Goal: Task Accomplishment & Management: Manage account settings

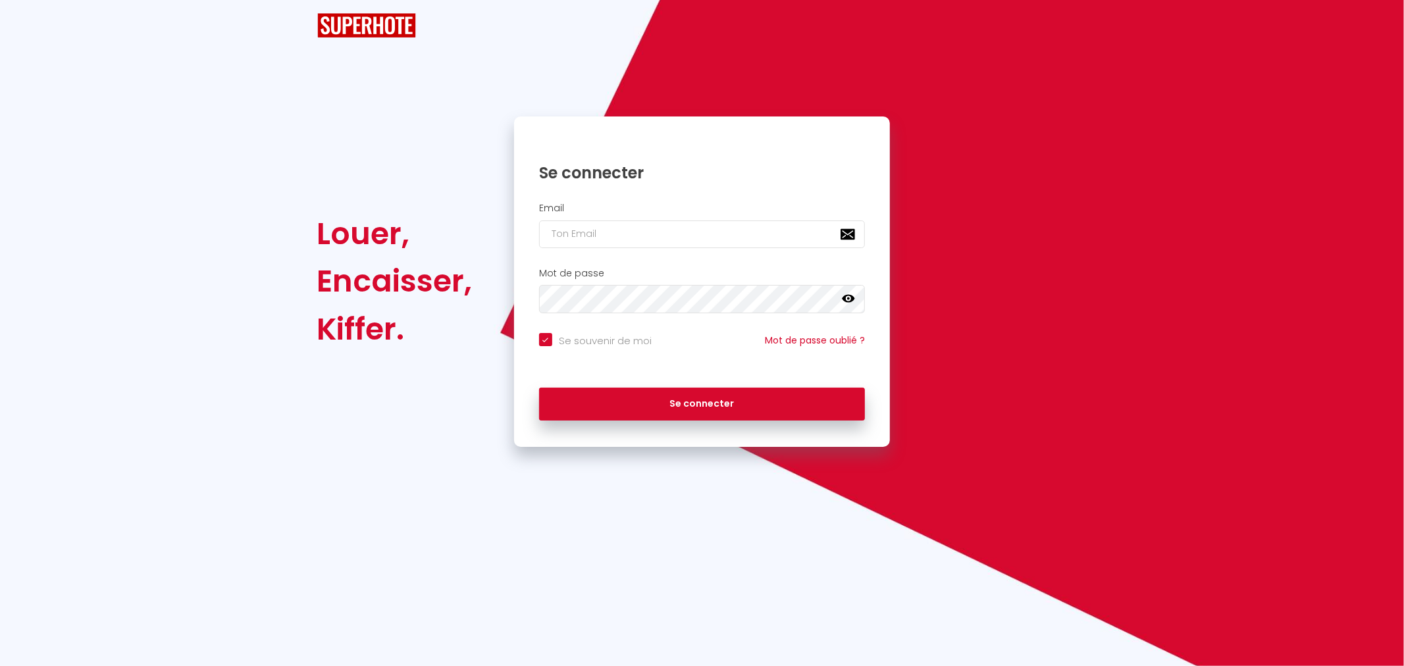
checkbox input "true"
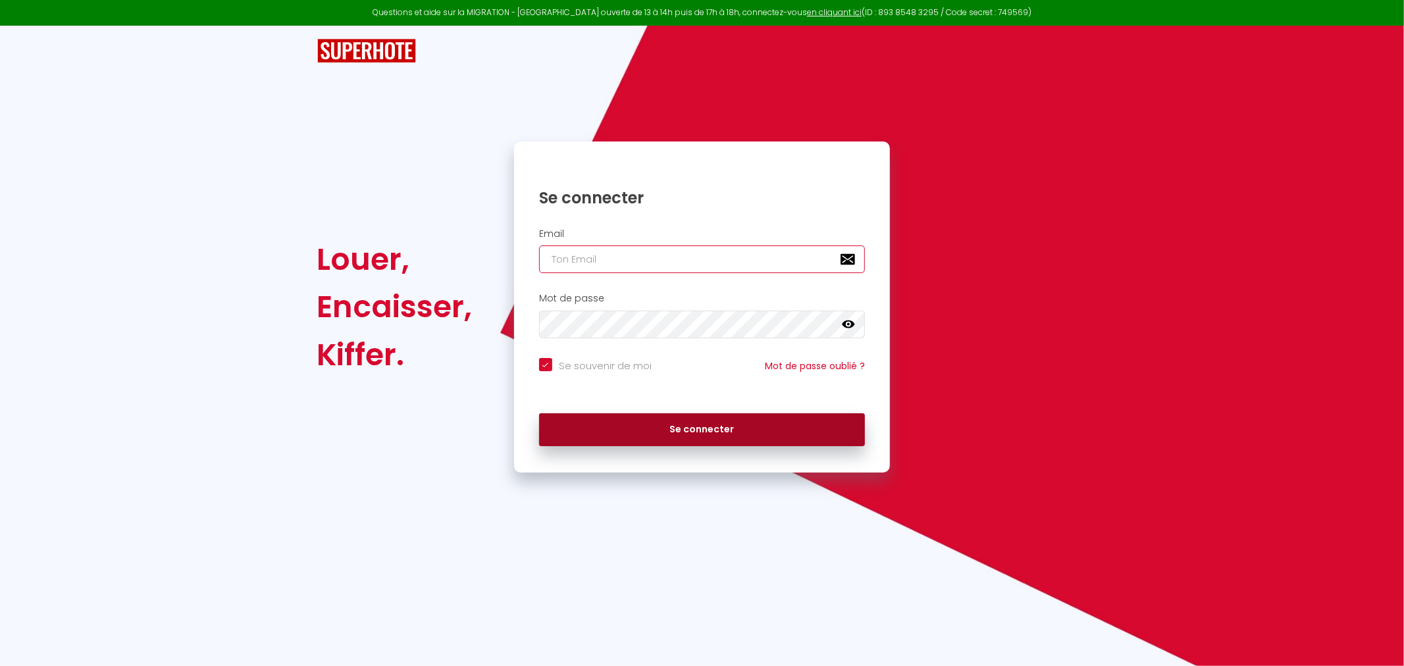
type input "[EMAIL_ADDRESS][DOMAIN_NAME]"
click at [646, 426] on button "Se connecter" at bounding box center [702, 429] width 326 height 33
checkbox input "true"
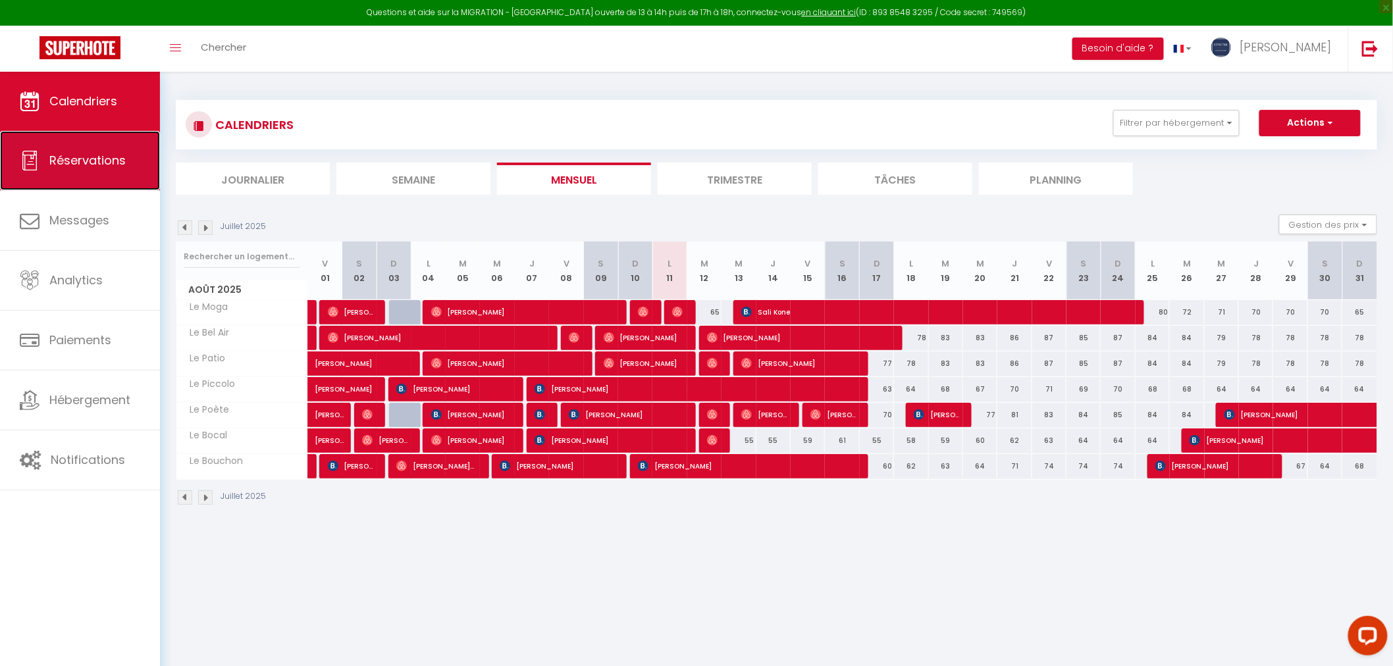
click at [71, 161] on span "Réservations" at bounding box center [87, 160] width 76 height 16
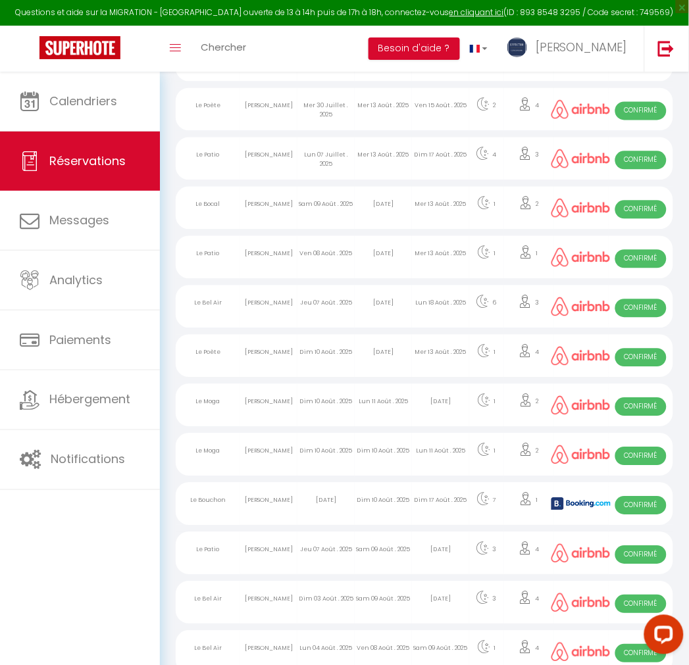
scroll to position [511, 0]
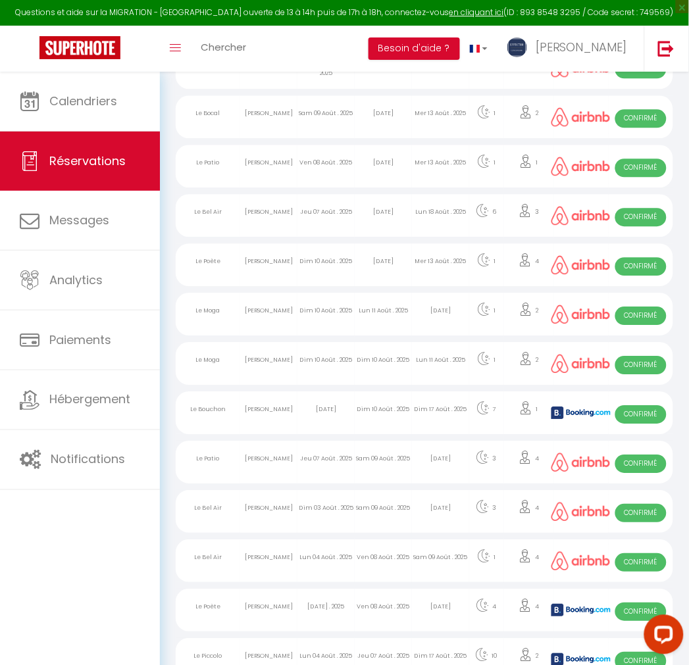
click at [300, 473] on div "Jeu 07 Août . 2025" at bounding box center [326, 462] width 57 height 43
select select "OK"
select select "0"
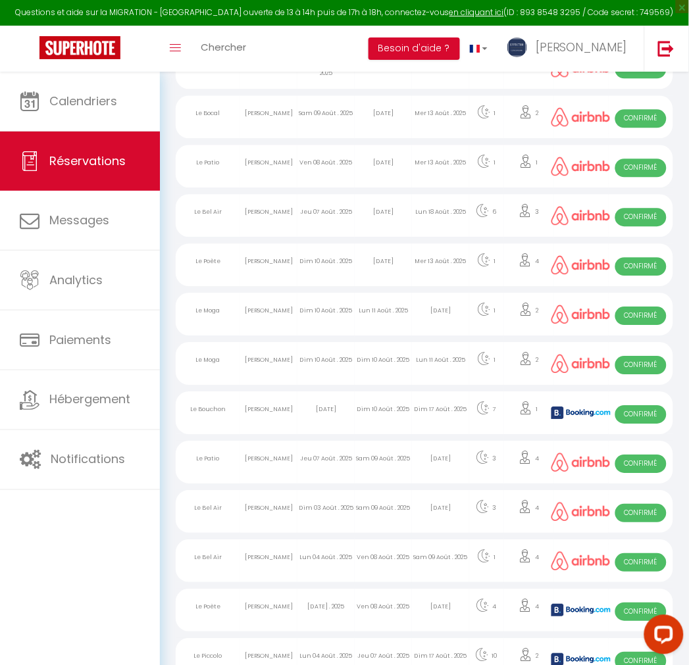
select select "1"
select select
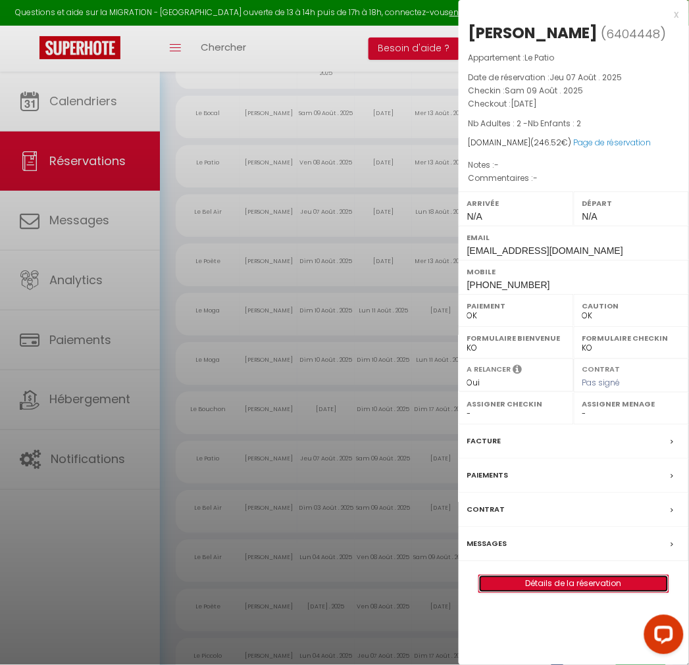
click at [573, 583] on link "Détails de la réservation" at bounding box center [574, 584] width 190 height 17
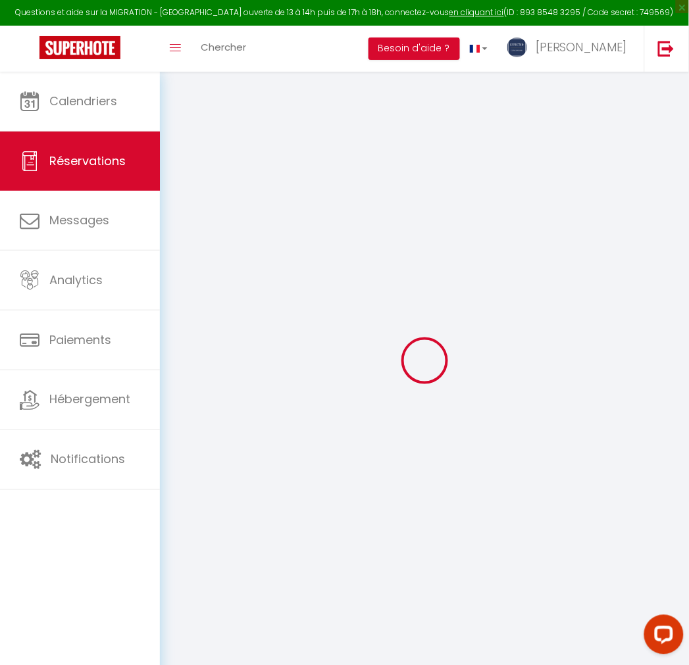
type input "[PERSON_NAME]"
type input "[EMAIL_ADDRESS][DOMAIN_NAME]"
type input "[PHONE_NUMBER]"
select select
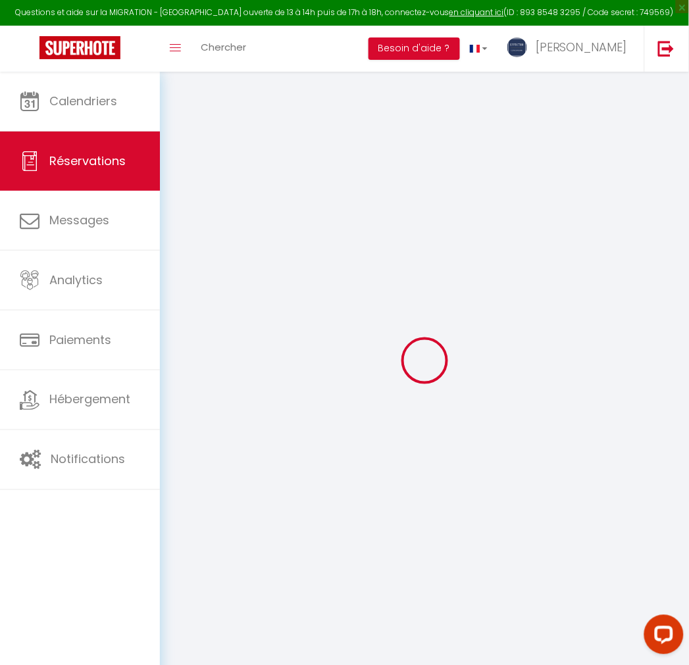
type input "35.85"
select select "41598"
select select "1"
select select
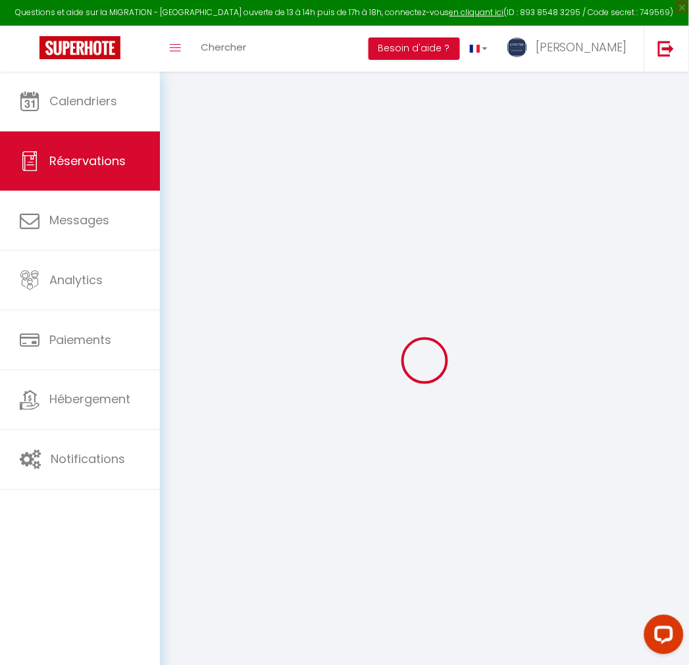
type input "2"
select select "12"
select select
type input "209"
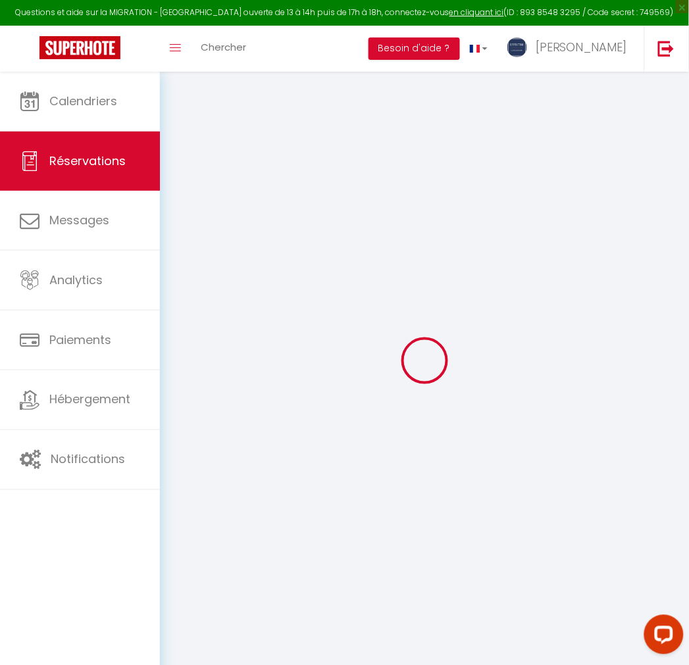
checkbox input "false"
type input "0"
select select "1"
type input "0"
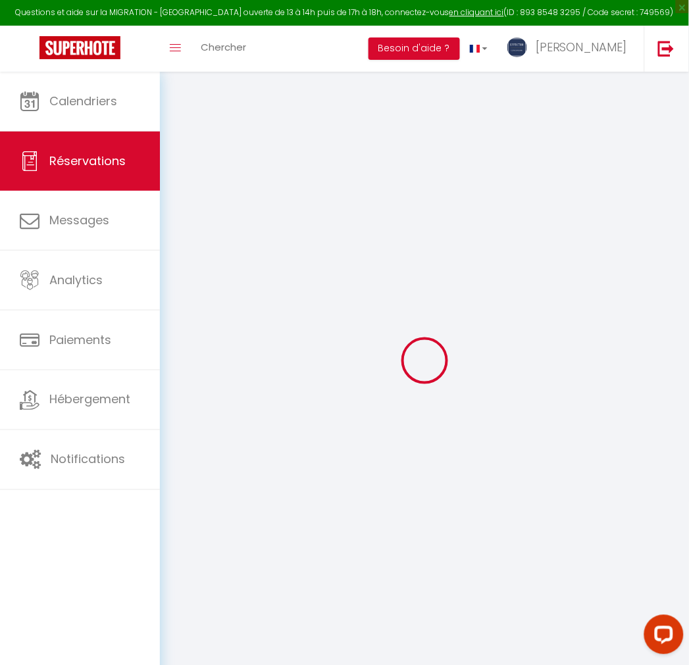
type input "0"
select select
select select "15"
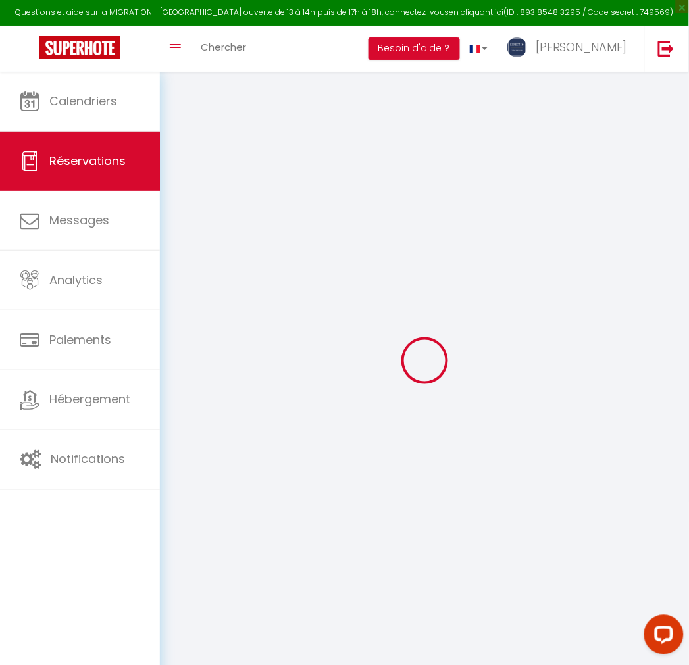
checkbox input "false"
select select
checkbox input "false"
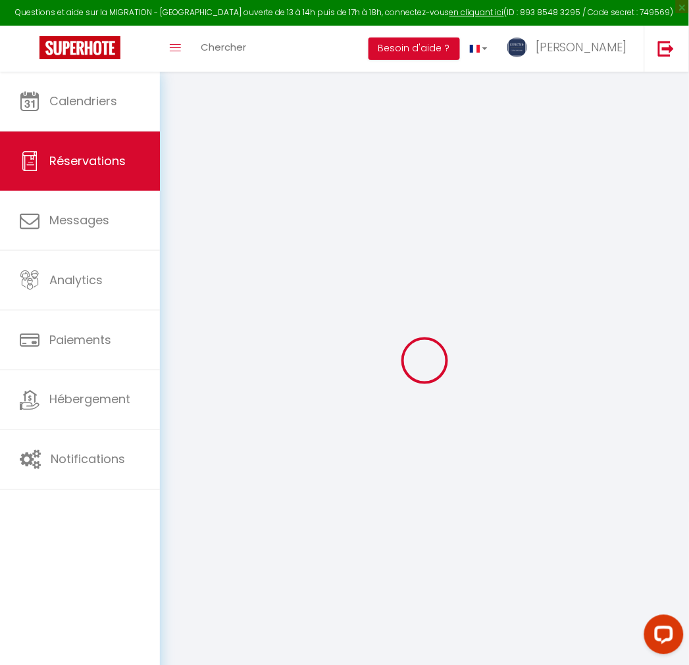
select select
checkbox input "false"
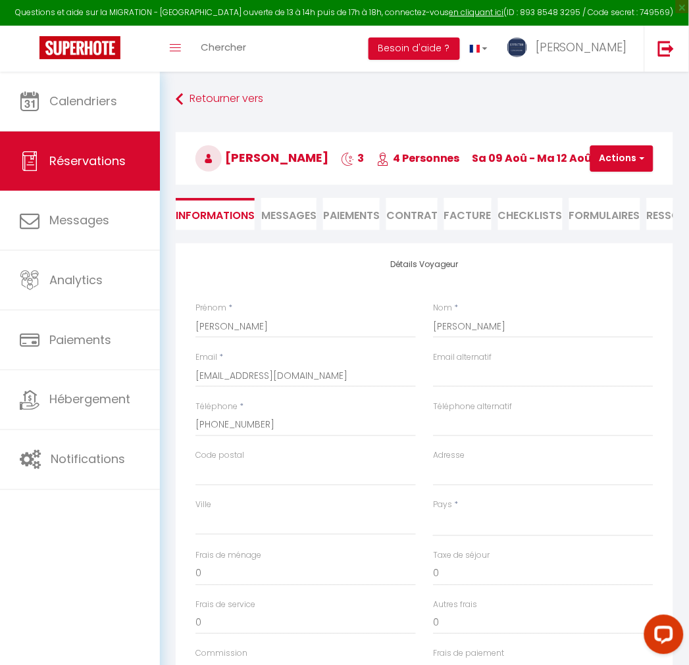
select select
checkbox input "false"
select select
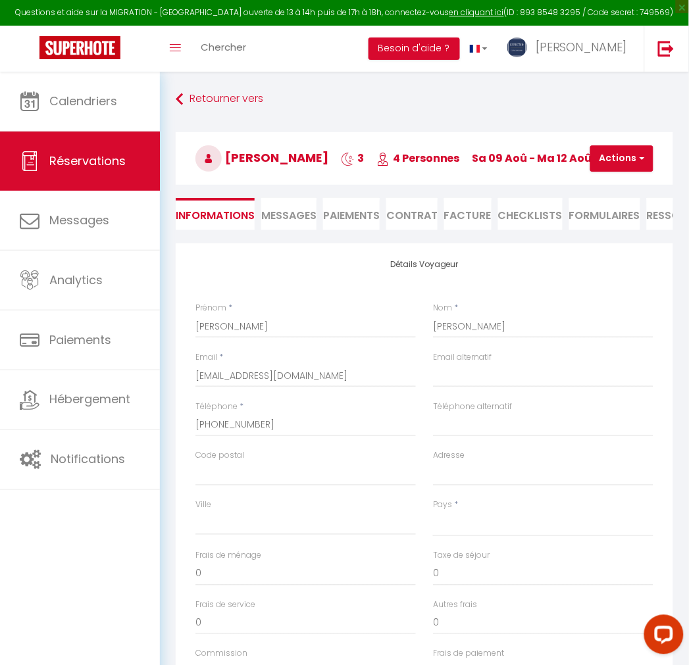
type input "30"
type input "7.52"
select select
checkbox input "false"
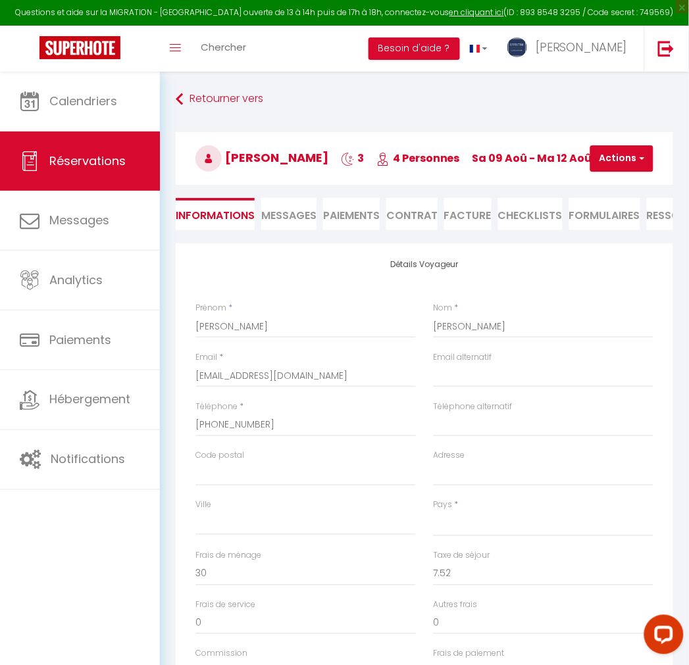
select select
checkbox input "false"
select select
click at [55, 167] on span "Réservations" at bounding box center [87, 161] width 76 height 16
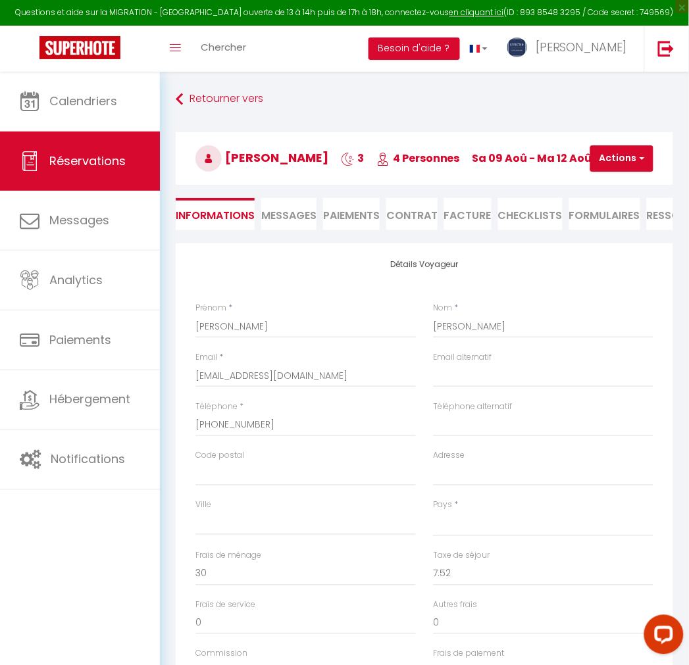
select select "not_cancelled"
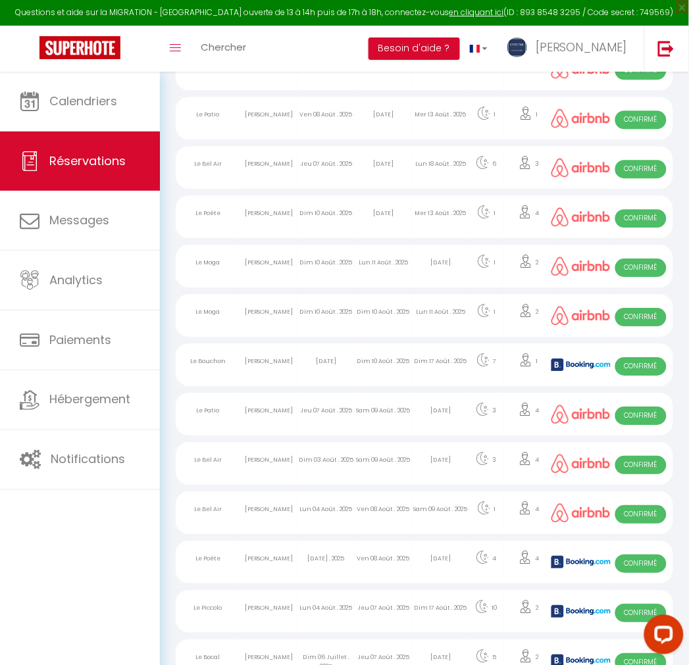
scroll to position [585, 0]
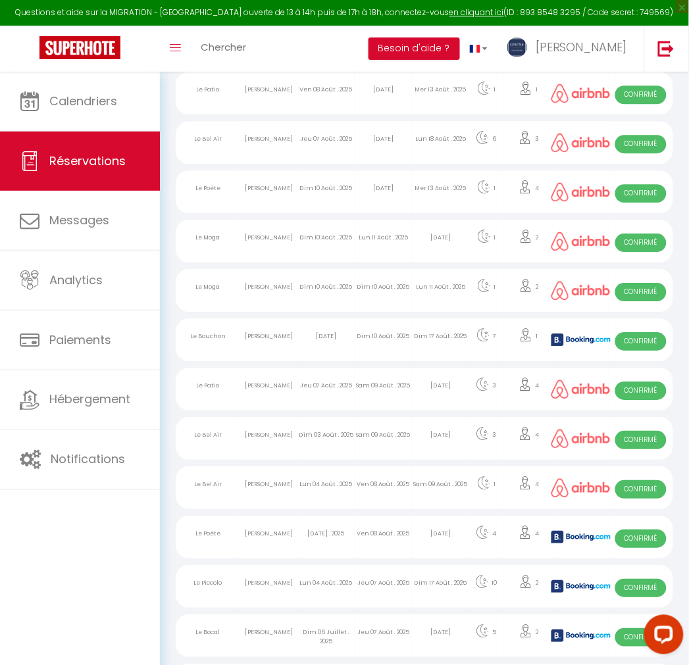
click at [327, 346] on div "[DATE]" at bounding box center [326, 340] width 57 height 43
select select "OK"
select select "KO"
select select "0"
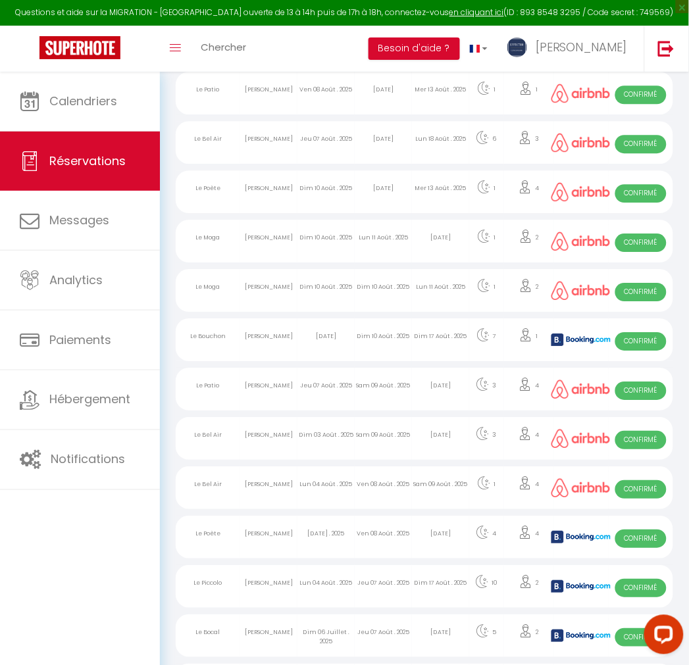
select select "1"
select select
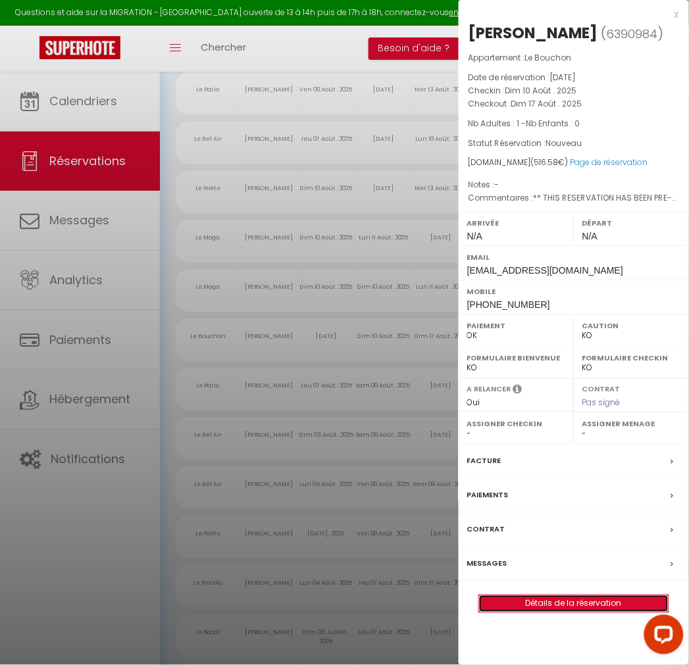
click at [595, 606] on link "Détails de la réservation" at bounding box center [574, 604] width 190 height 17
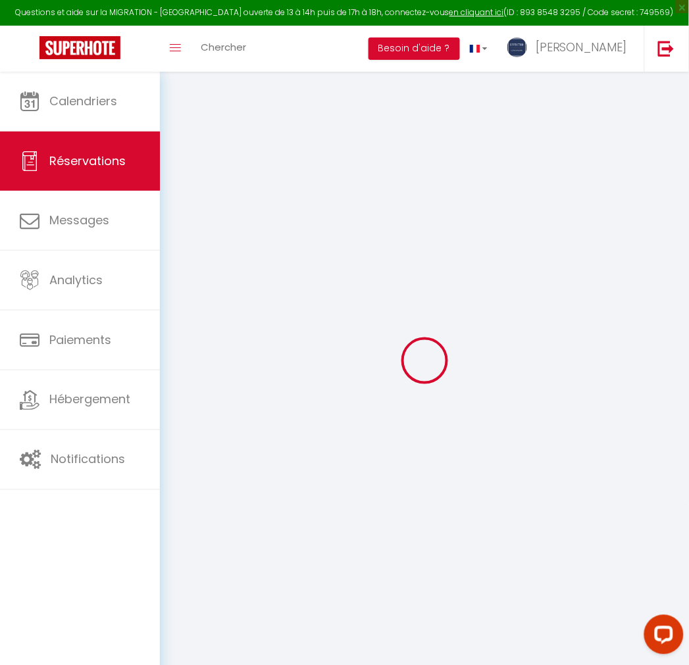
type input "[PERSON_NAME]"
type input "Jany"
type input "[EMAIL_ADDRESS][DOMAIN_NAME]"
type input "[PHONE_NUMBER]"
type input "."
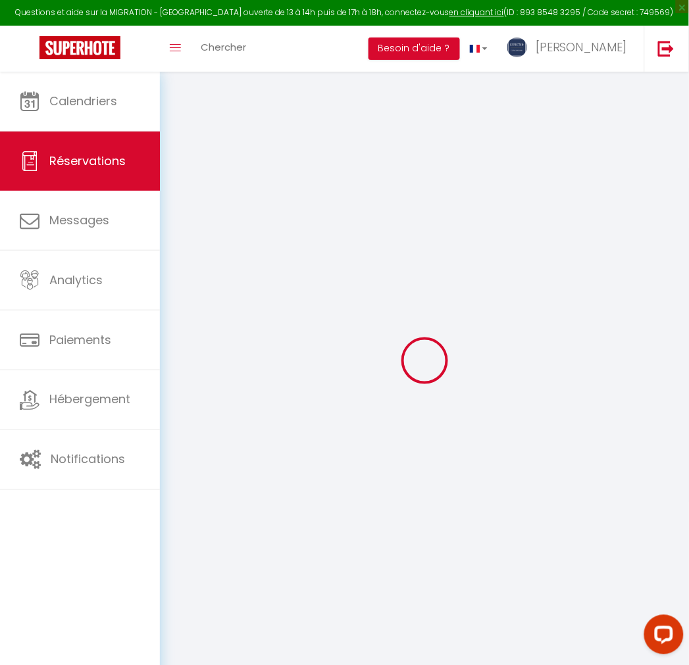
select select "FR"
type input "73.09"
type input "7.23"
select select "38959"
select select "1"
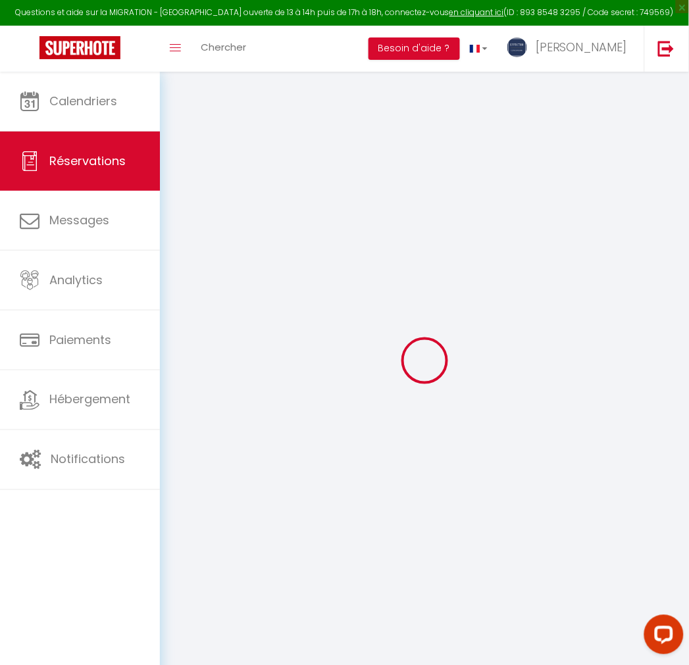
select select
type input "1"
select select "12"
select select
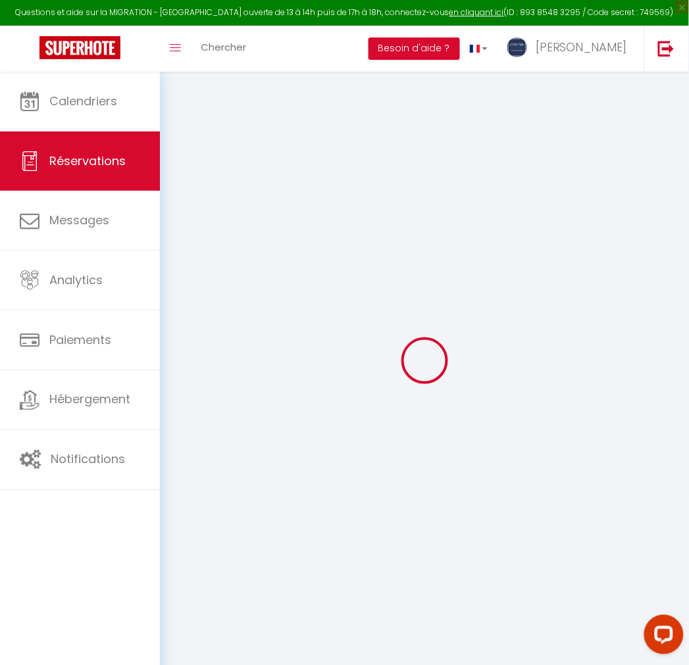
type input "447.3"
checkbox input "false"
type input "0"
select select "2"
type input "0"
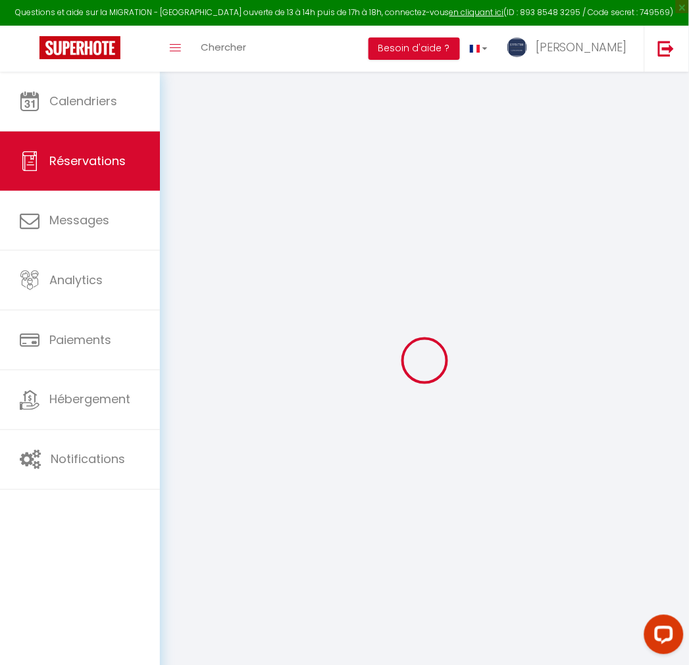
type input "0"
select select
select select "14"
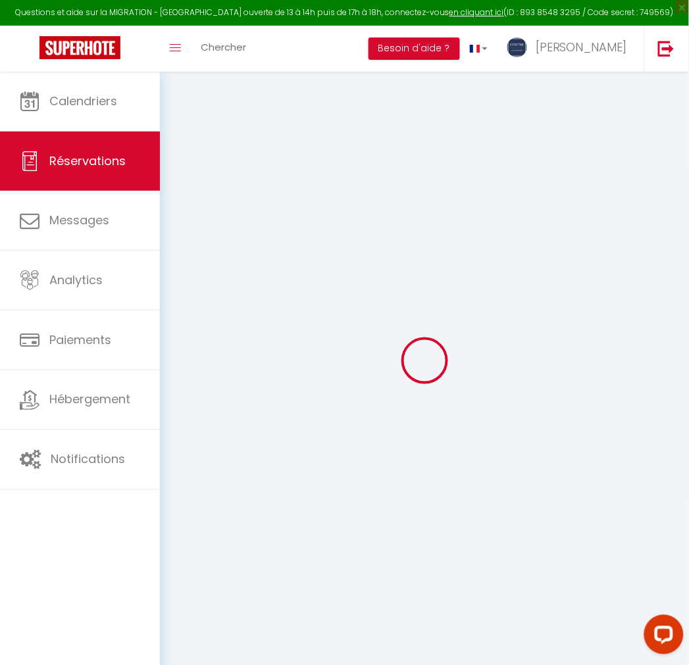
checkbox input "false"
select select
checkbox input "false"
select select
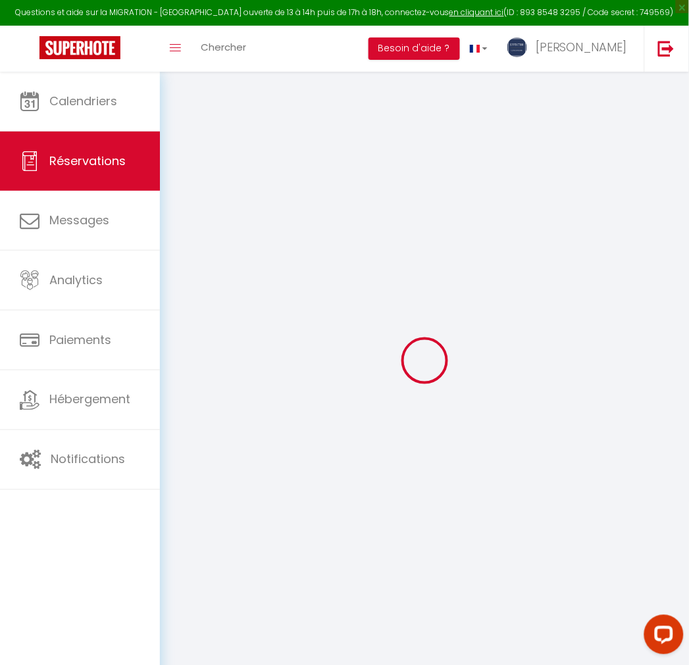
select select
checkbox input "false"
type textarea "** THIS RESERVATION HAS BEEN PRE-PAID ** Reservation has a cancellation grace p…"
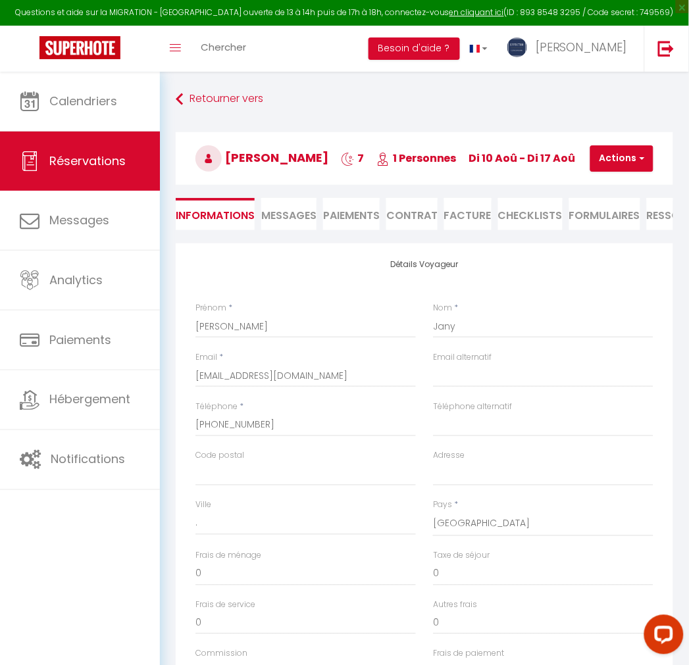
type input "40"
type input "29.28"
select select
checkbox input "false"
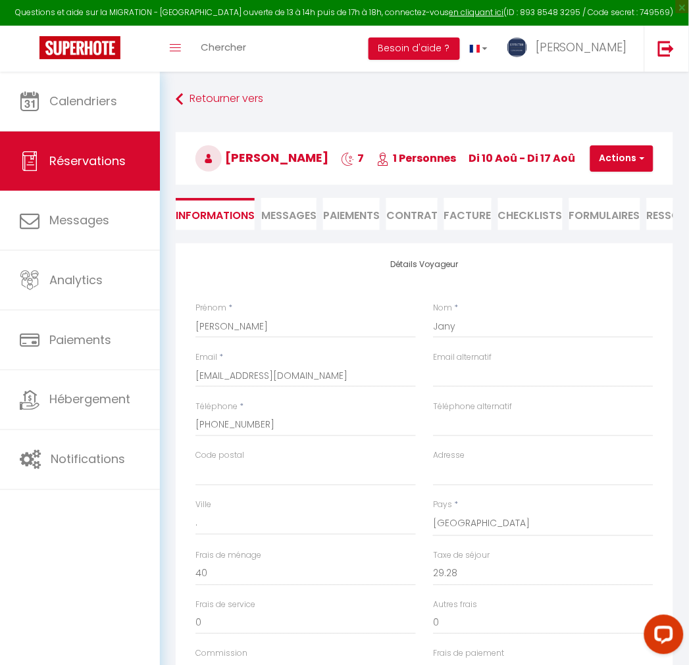
select select
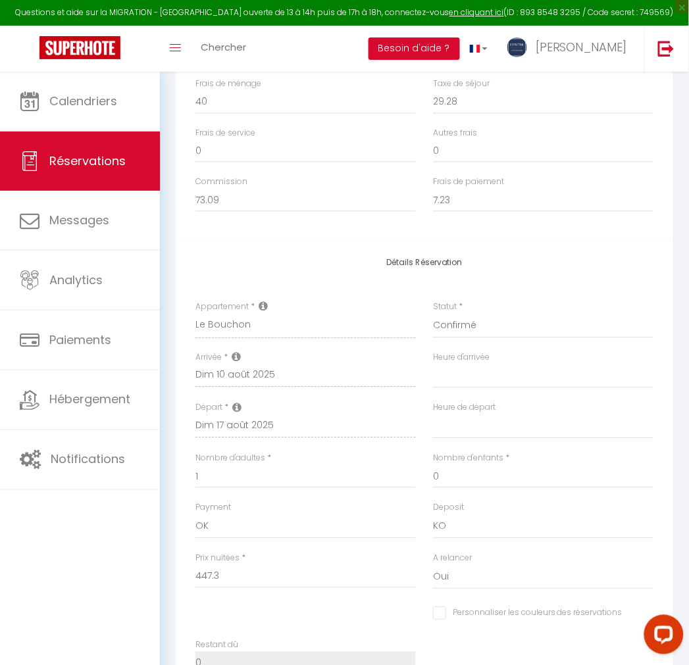
scroll to position [438, 0]
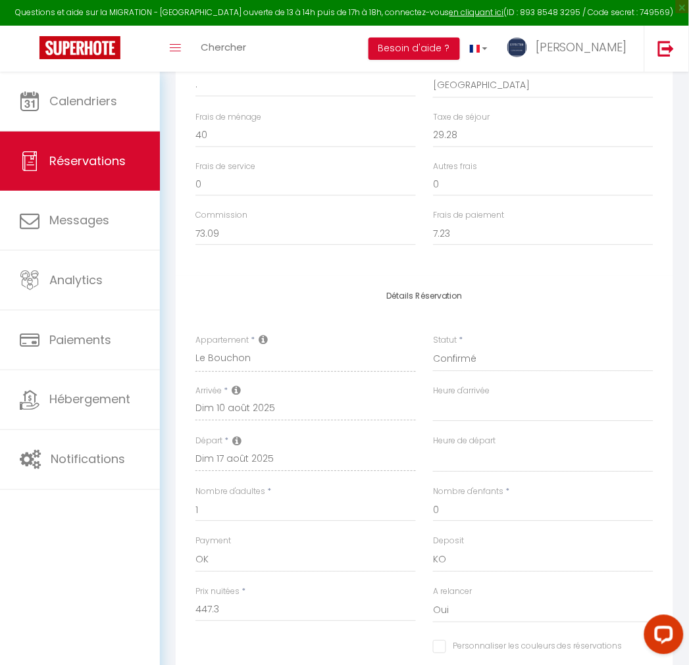
select select "not_cancelled"
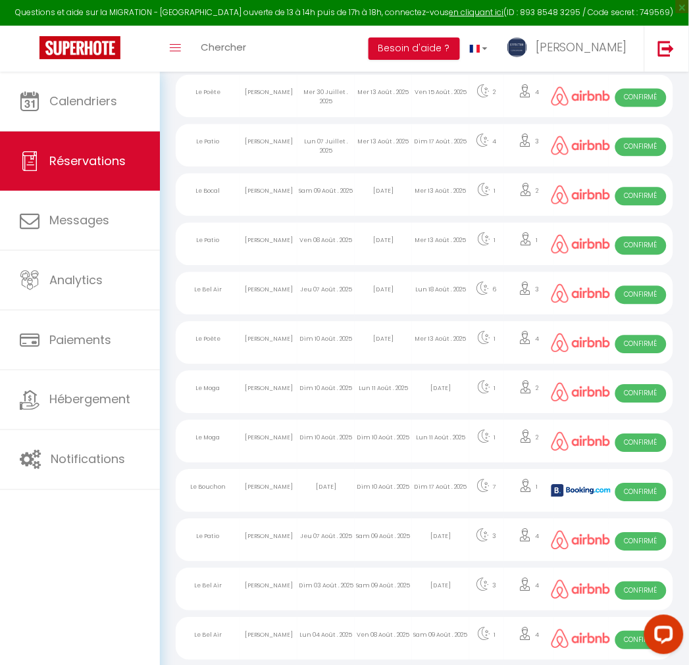
scroll to position [469, 0]
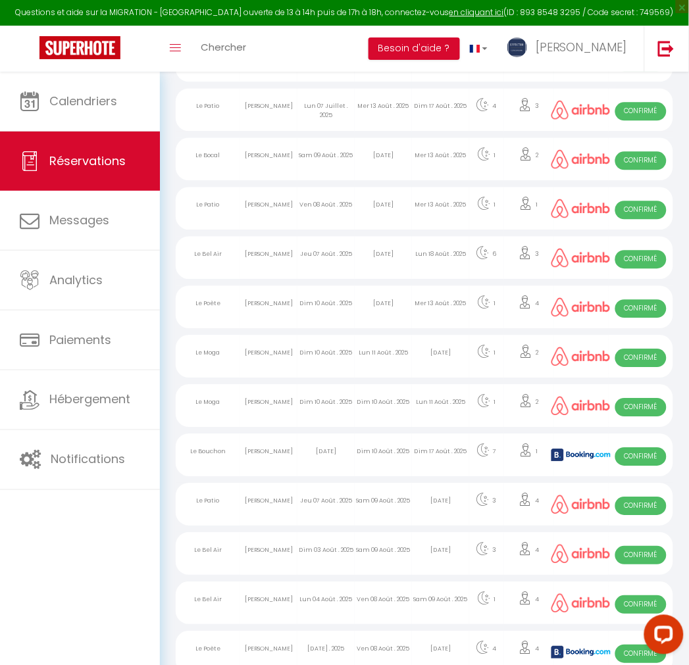
click at [337, 415] on div "Dim 10 Août . 2025" at bounding box center [326, 405] width 57 height 43
select select "OK"
select select "0"
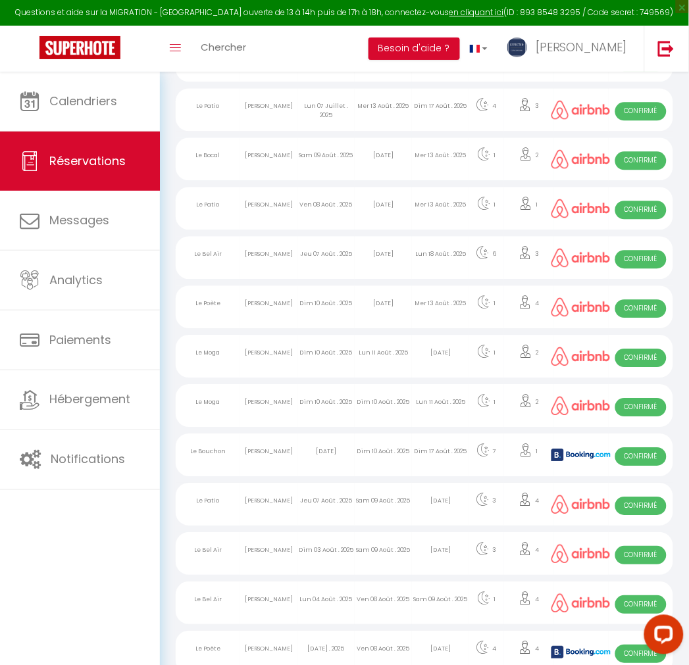
select select "1"
select select
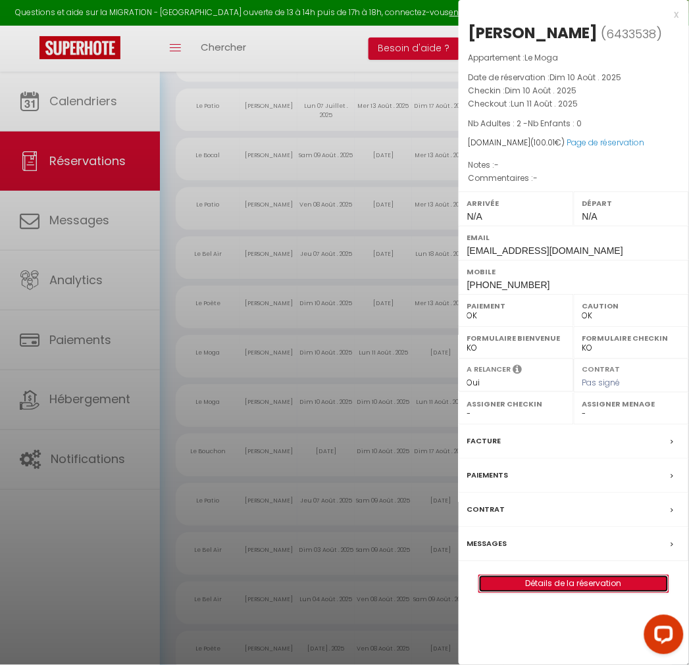
click at [562, 586] on link "Détails de la réservation" at bounding box center [574, 584] width 190 height 17
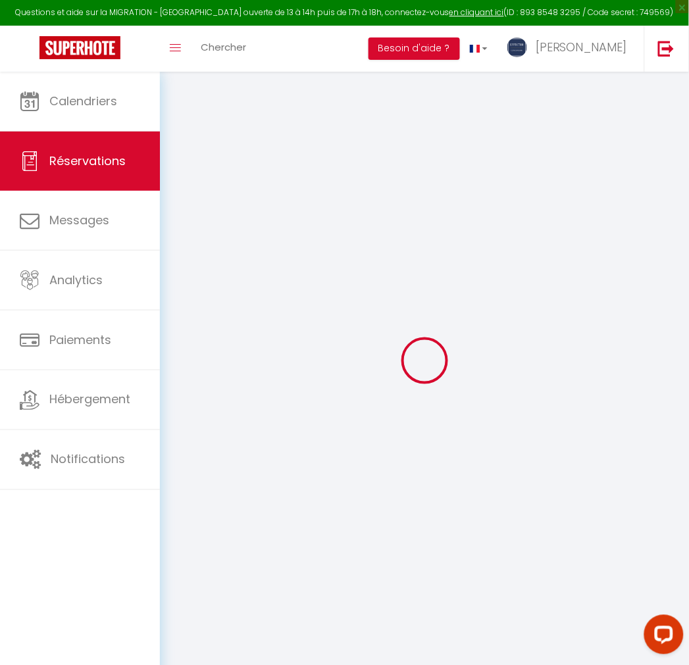
type input "[PERSON_NAME]"
type input "[EMAIL_ADDRESS][DOMAIN_NAME]"
type input "[PHONE_NUMBER]"
select select
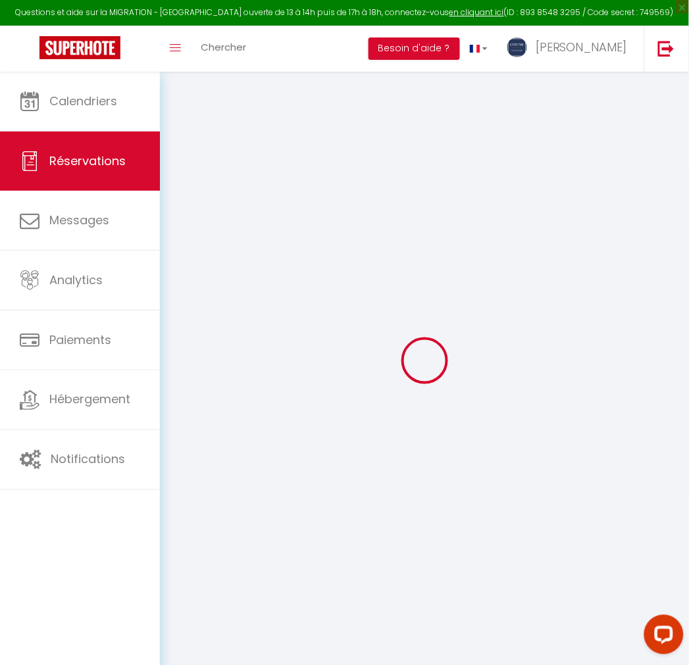
type input "14.93"
select select "71118"
select select "1"
select select
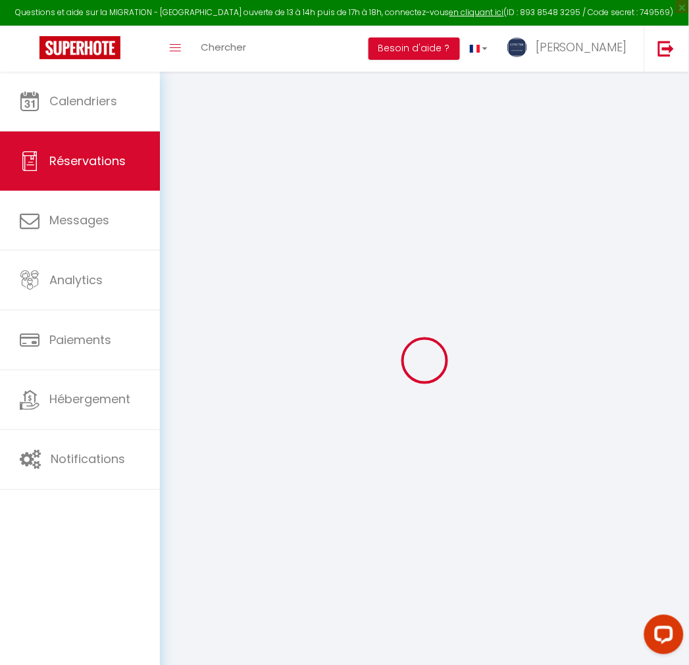
type input "2"
select select "12"
select select
type input "65"
checkbox input "false"
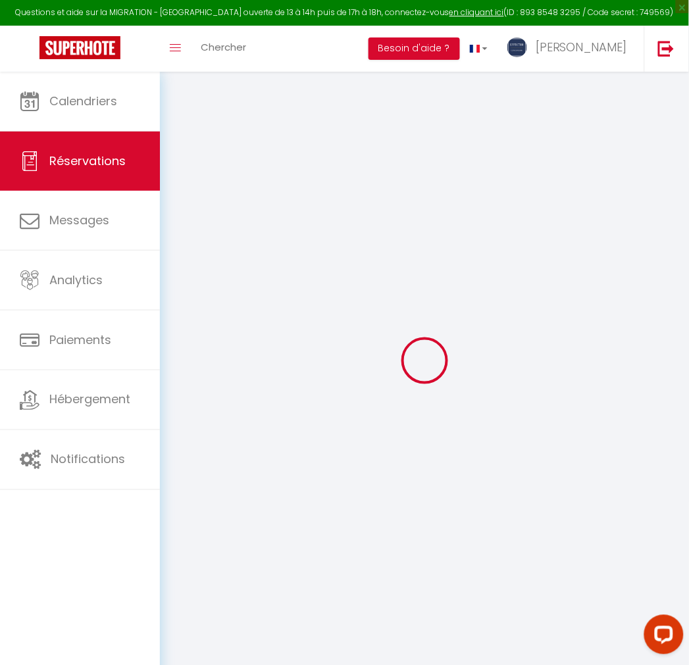
type input "0"
select select "1"
type input "0"
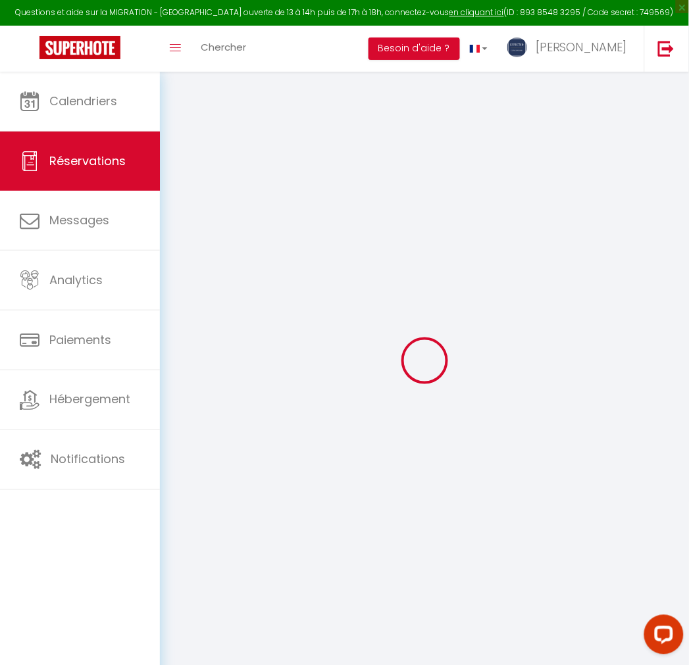
select select
select select "15"
checkbox input "false"
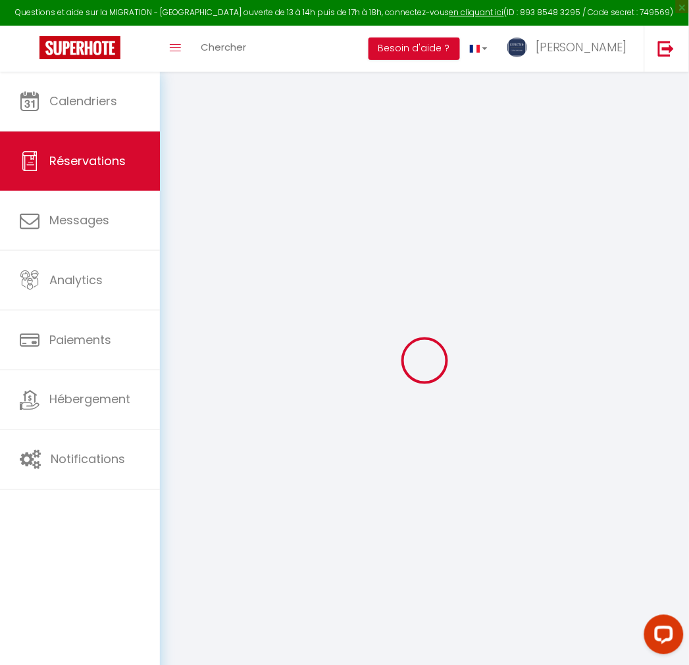
select select
checkbox input "false"
select select
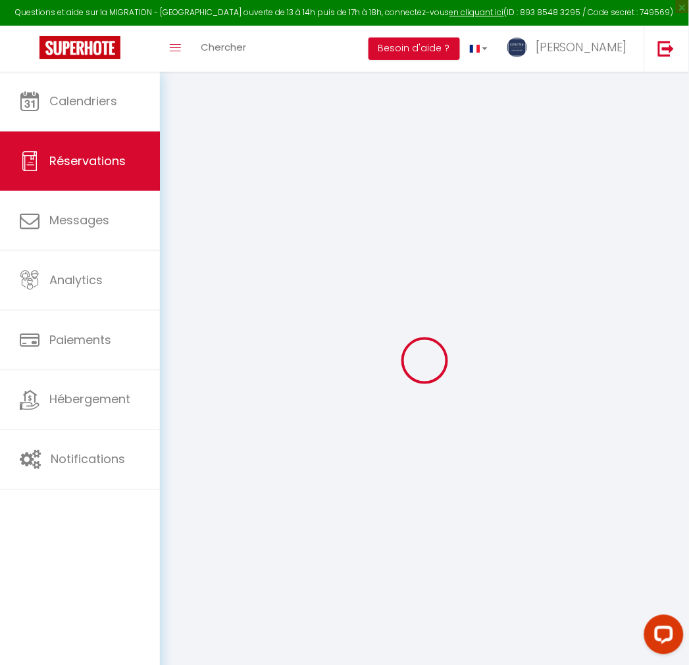
select select
checkbox input "false"
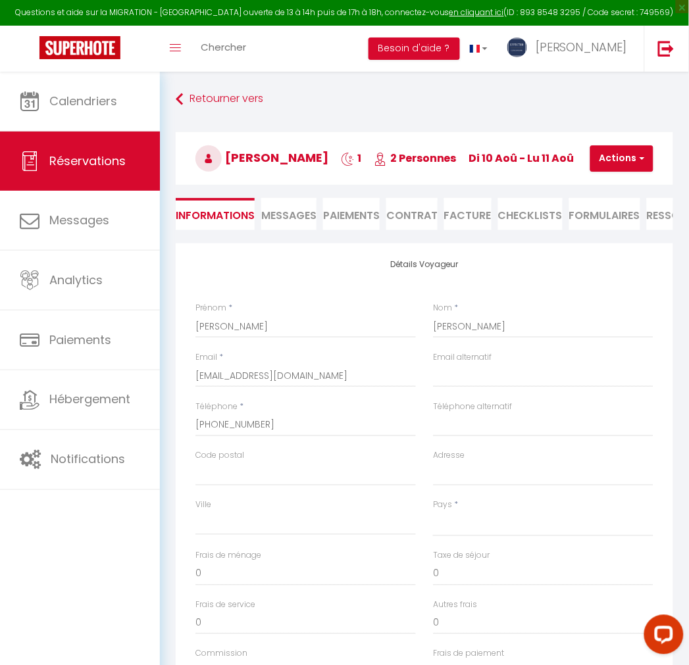
select select
type input "30"
type input "5.01"
select select
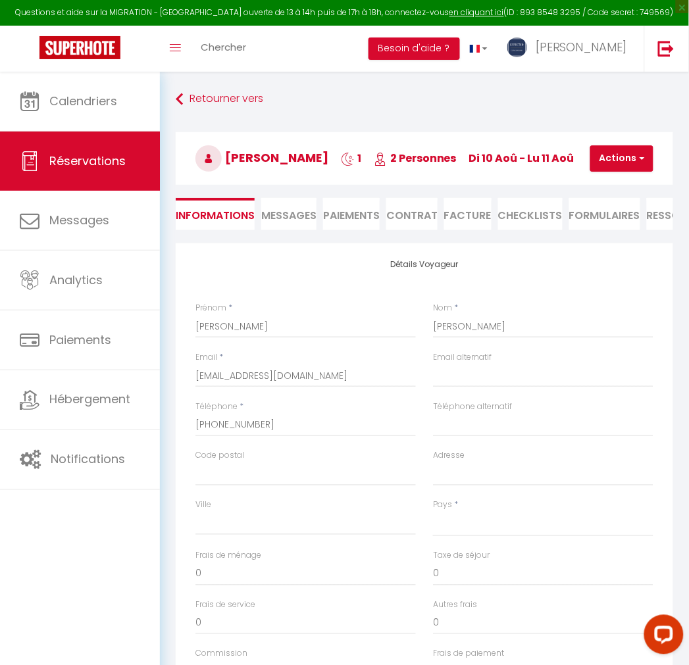
checkbox input "false"
select select
checkbox input "false"
select select
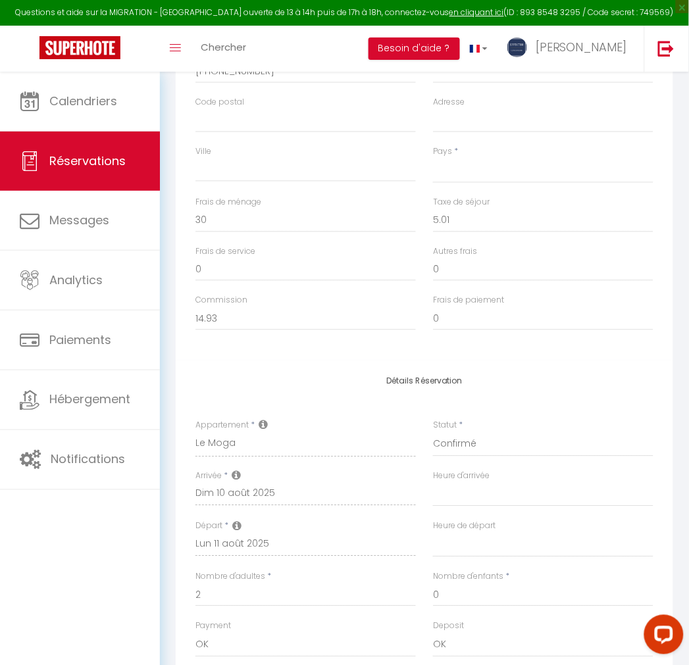
scroll to position [219, 0]
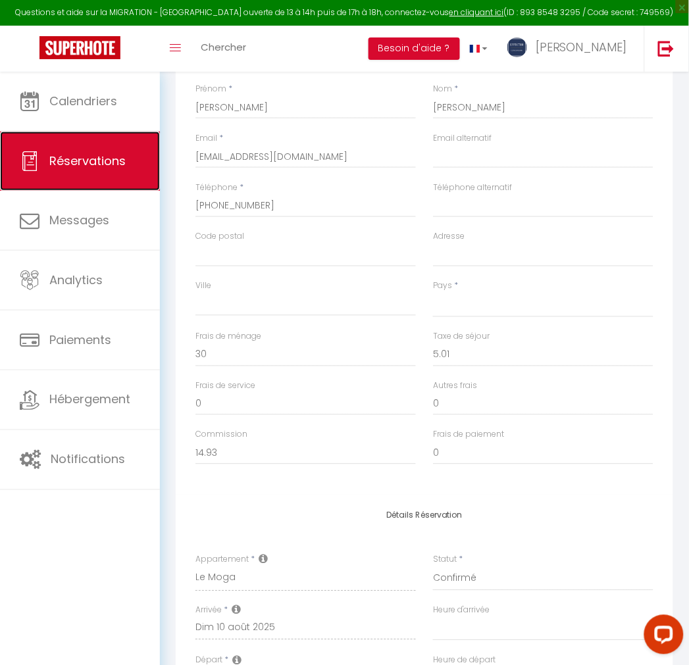
click at [109, 155] on span "Réservations" at bounding box center [87, 161] width 76 height 16
select select "not_cancelled"
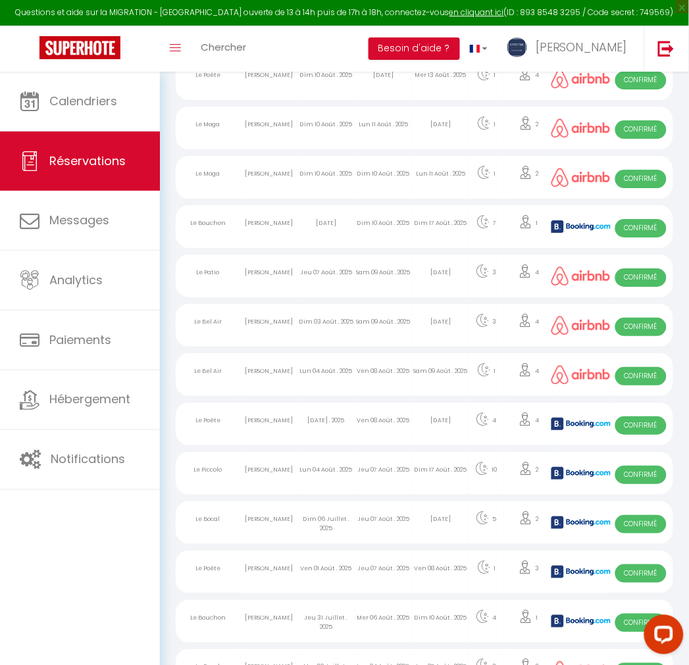
scroll to position [654, 0]
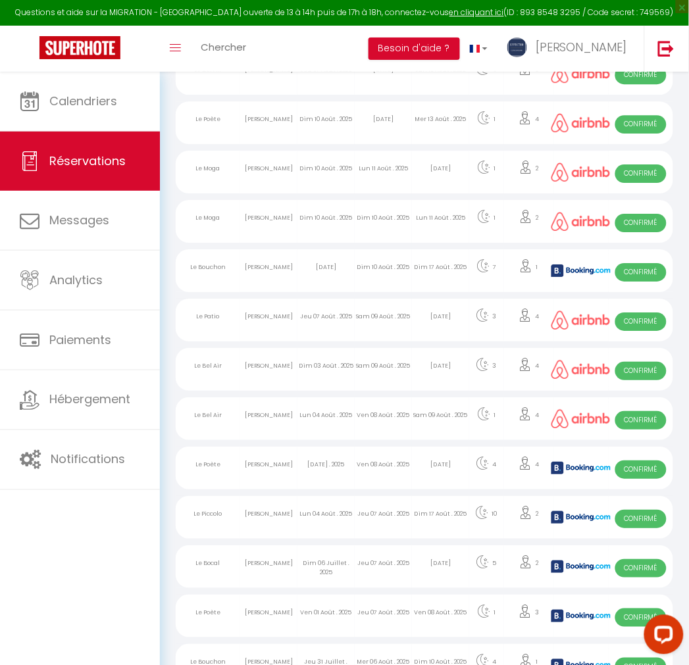
click at [378, 180] on div "Lun 11 Août . 2025" at bounding box center [383, 172] width 57 height 43
select select "OK"
select select "0"
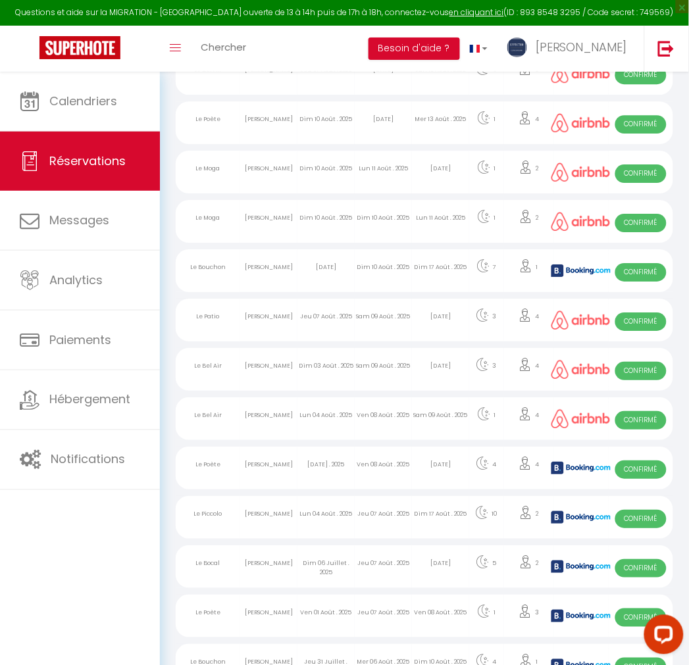
select select "1"
select select
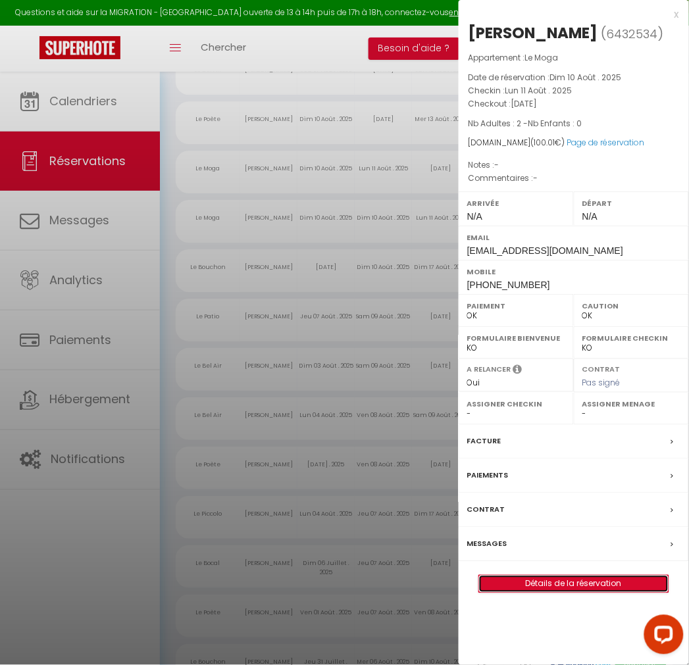
click at [571, 583] on link "Détails de la réservation" at bounding box center [574, 584] width 190 height 17
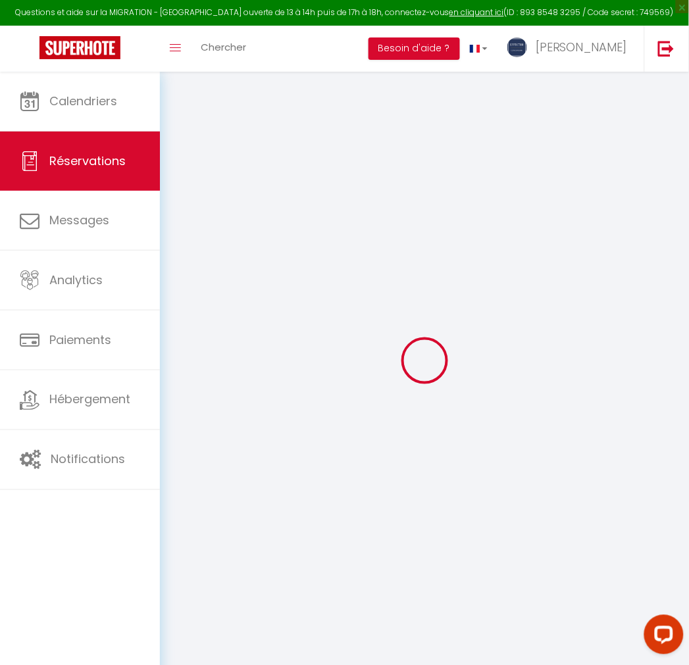
type input "Maelys"
type input "Ferfache"
type input "[EMAIL_ADDRESS][DOMAIN_NAME]"
type input "[PHONE_NUMBER]"
select select
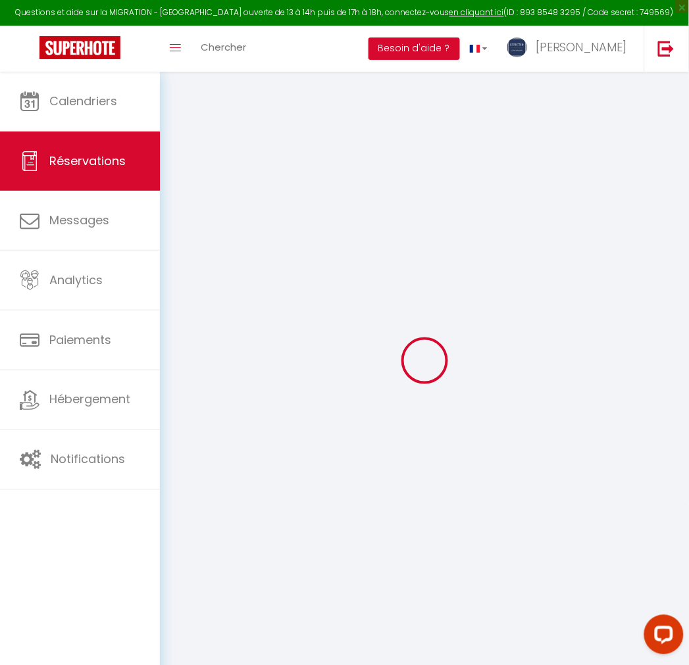
type input "14.93"
select select "71118"
select select "1"
select select
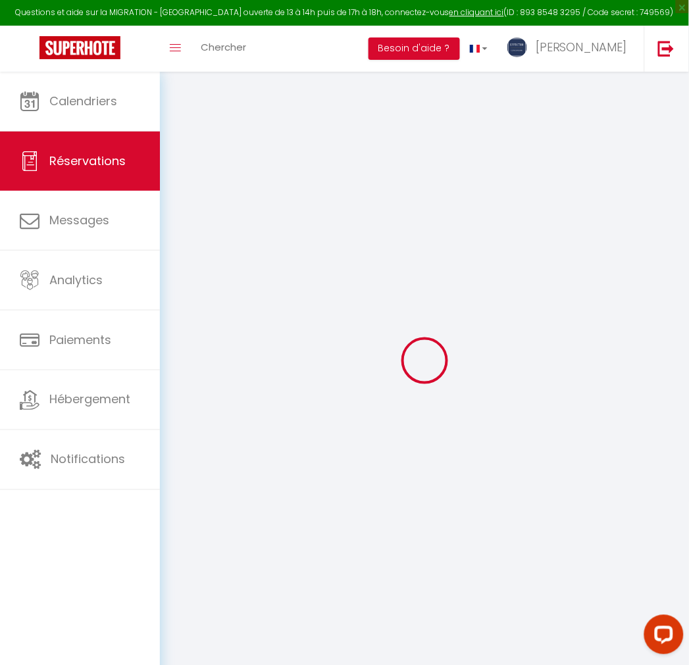
type input "2"
select select "12"
select select
type input "65"
checkbox input "false"
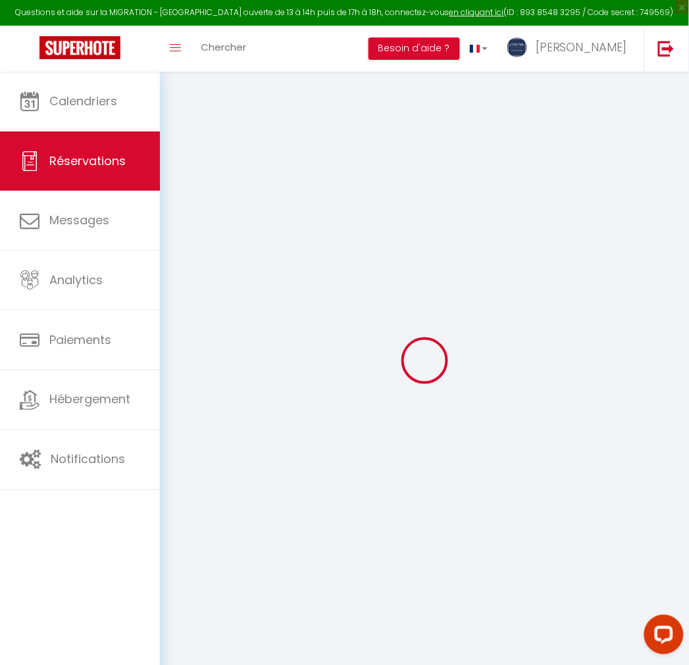
type input "0"
select select "1"
type input "0"
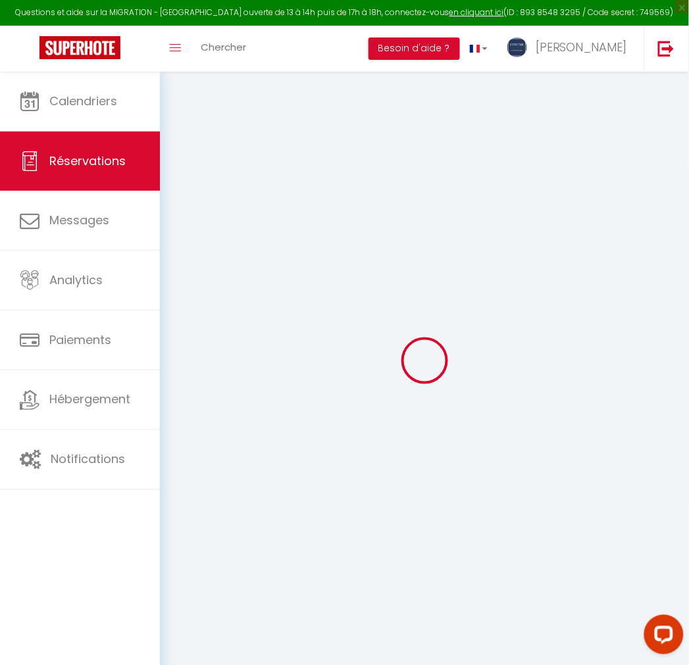
select select
select select "15"
checkbox input "false"
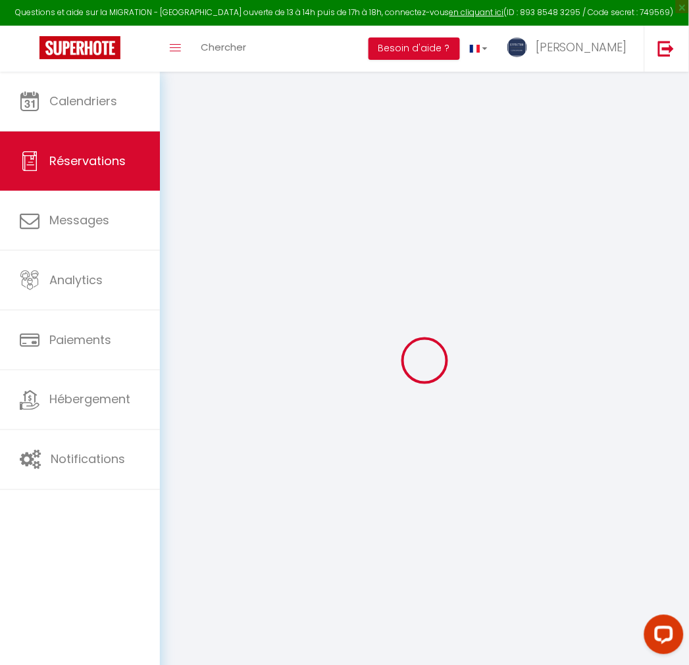
select select
checkbox input "false"
select select
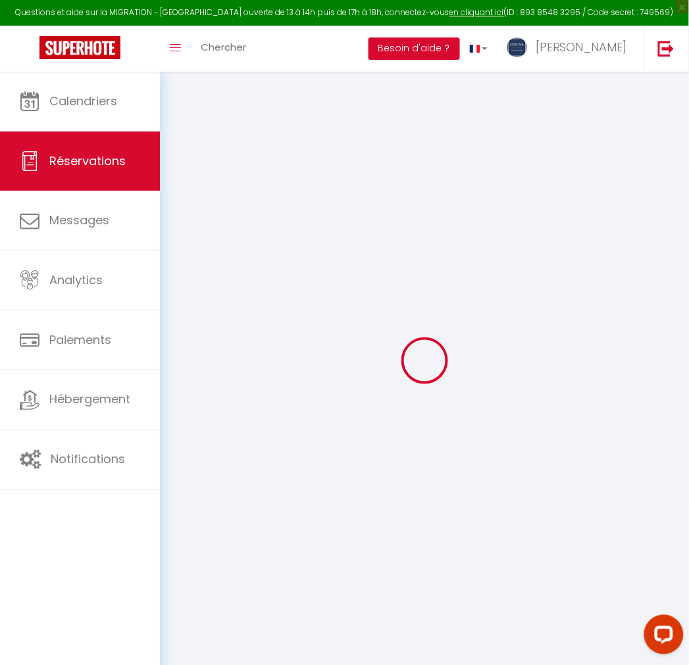
select select
checkbox input "false"
select select
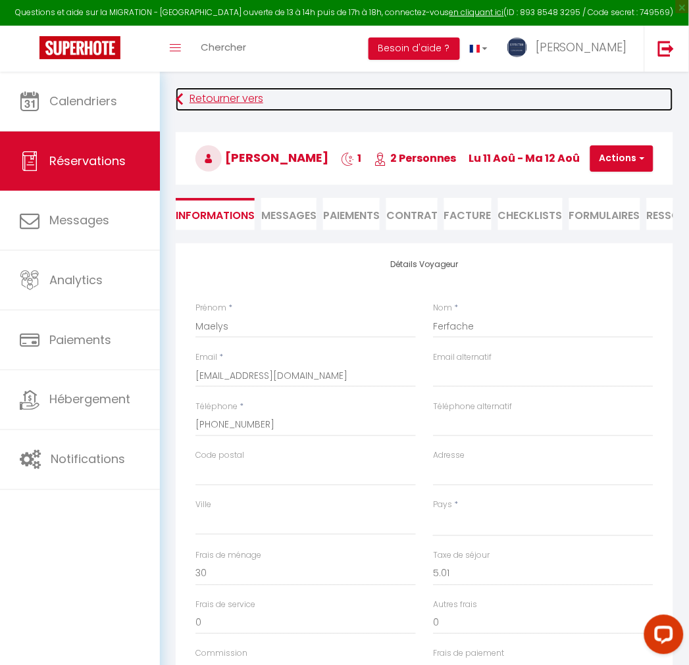
click at [180, 99] on icon at bounding box center [179, 100] width 7 height 24
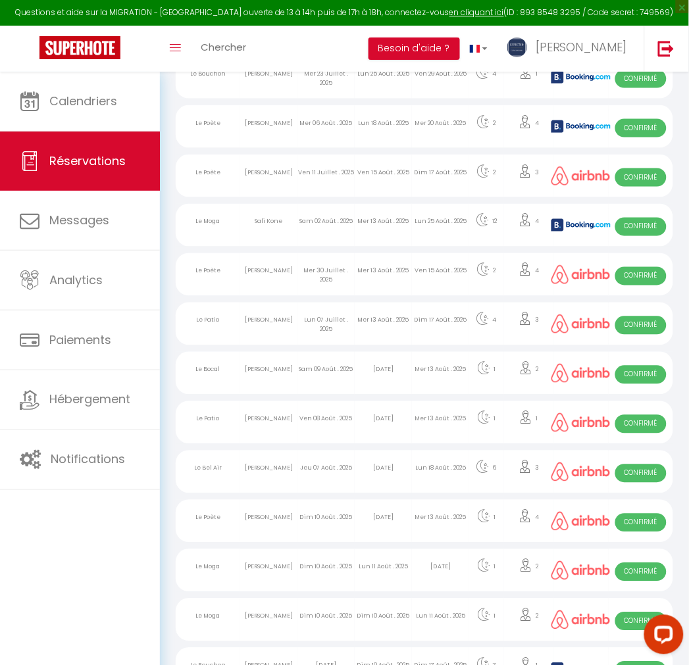
scroll to position [323, 0]
